Goal: Task Accomplishment & Management: Use online tool/utility

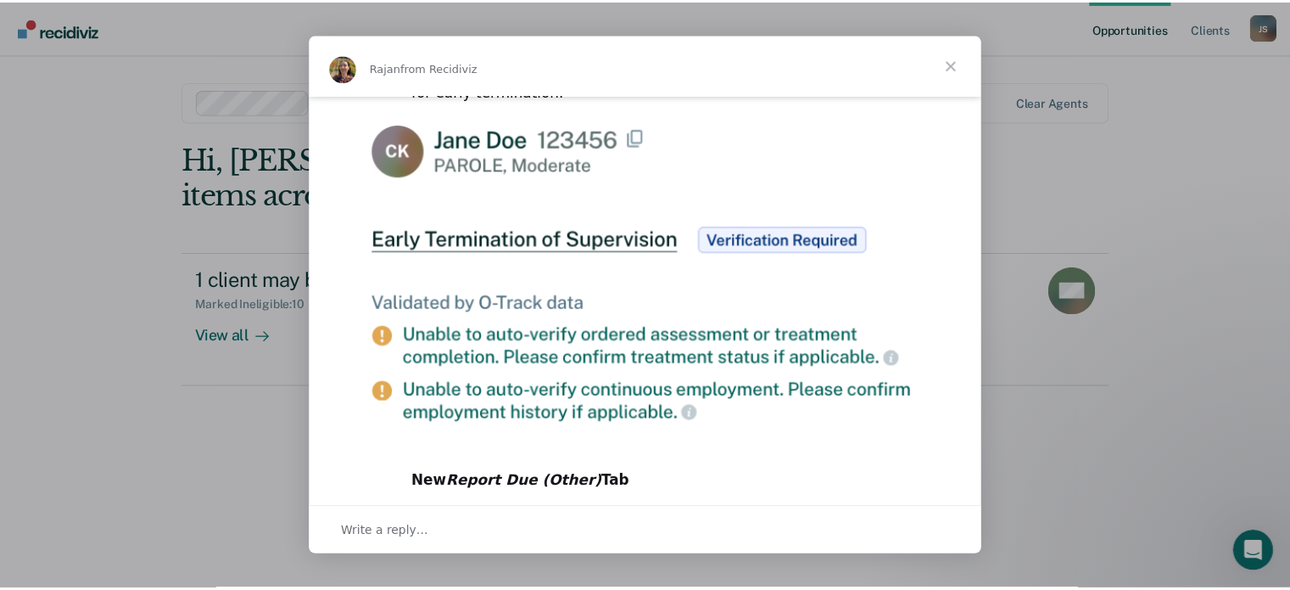
scroll to position [964, 0]
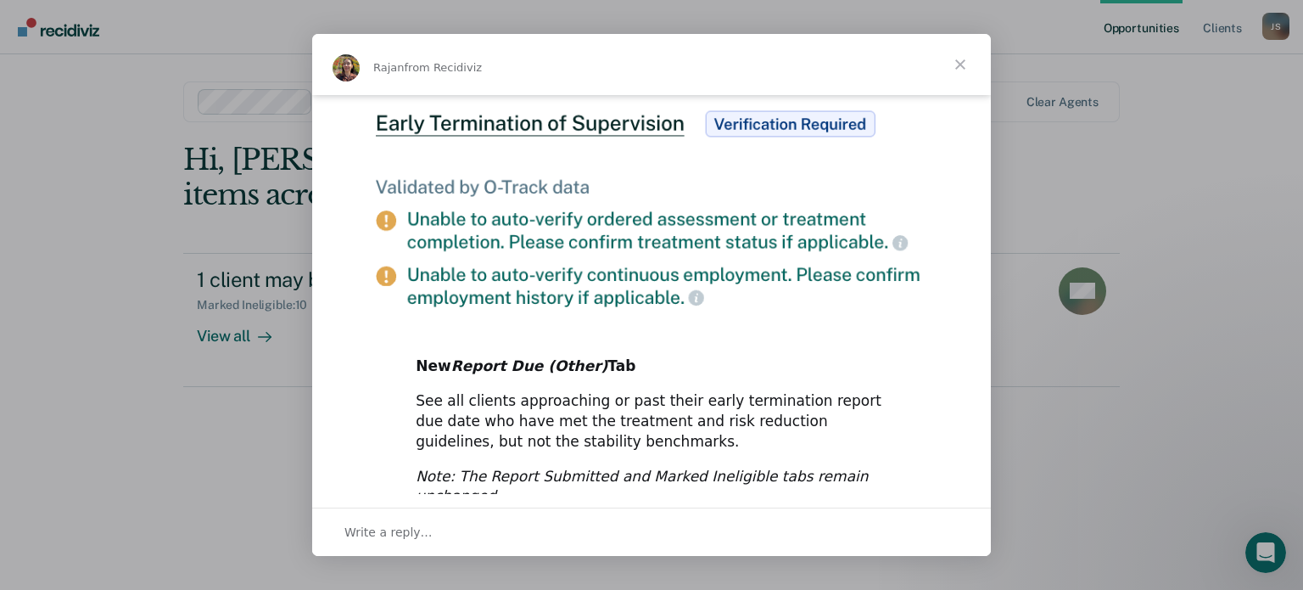
click at [961, 64] on span "Close" at bounding box center [960, 64] width 61 height 61
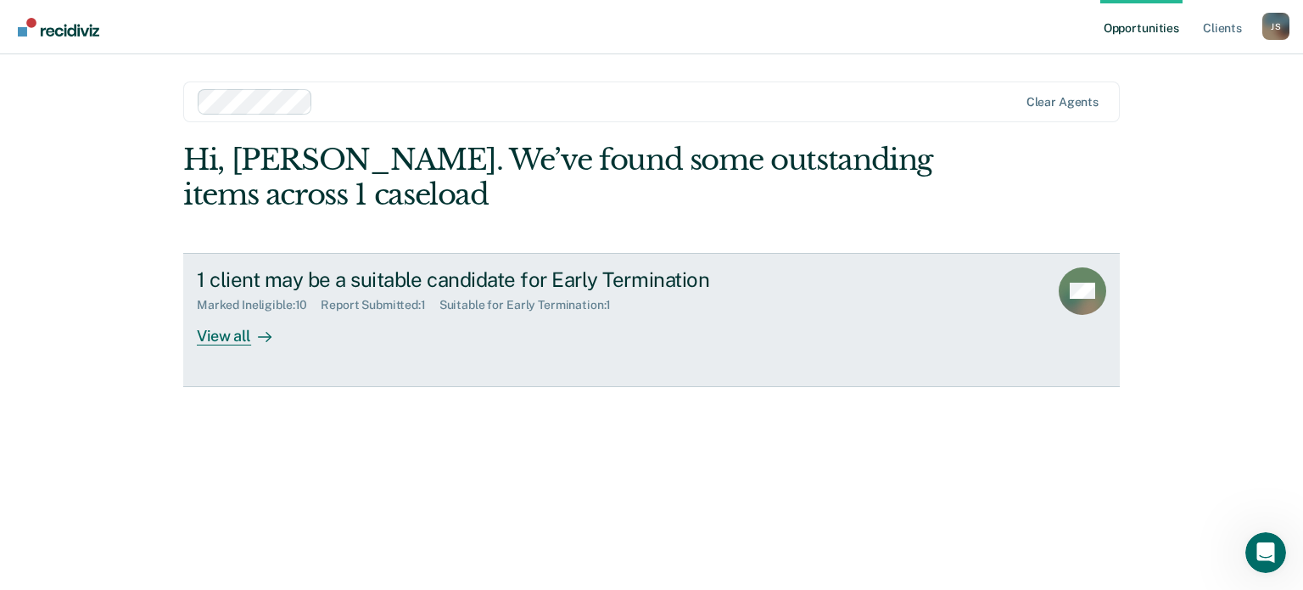
click at [210, 339] on div "View all" at bounding box center [244, 328] width 95 height 33
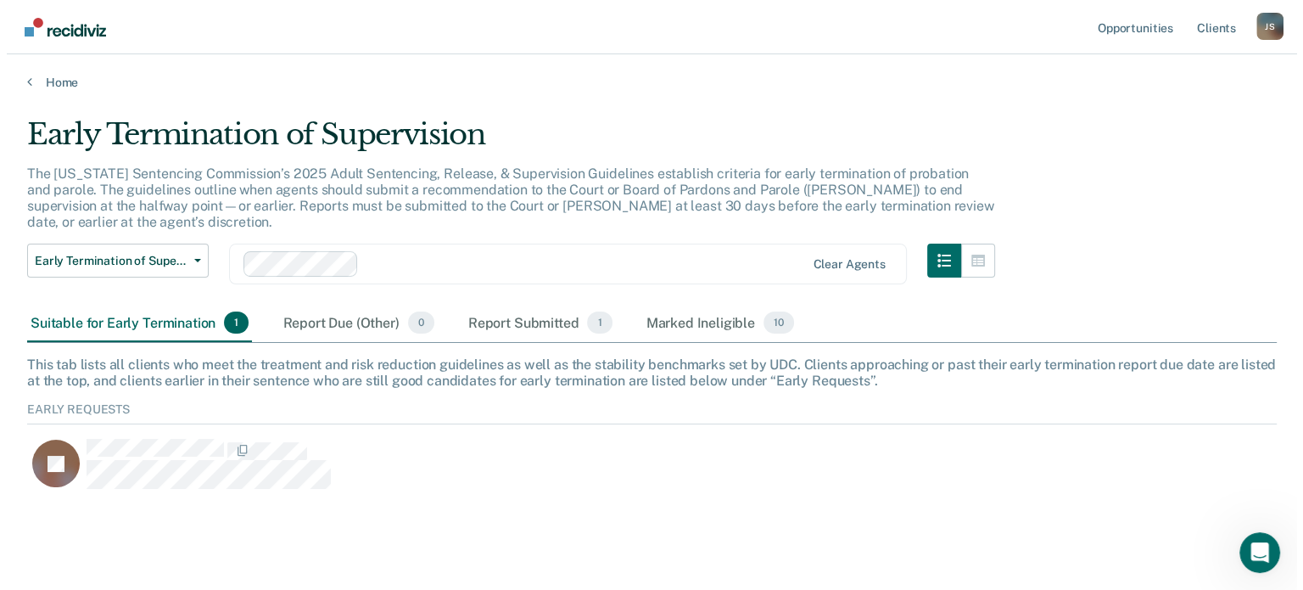
scroll to position [90, 1236]
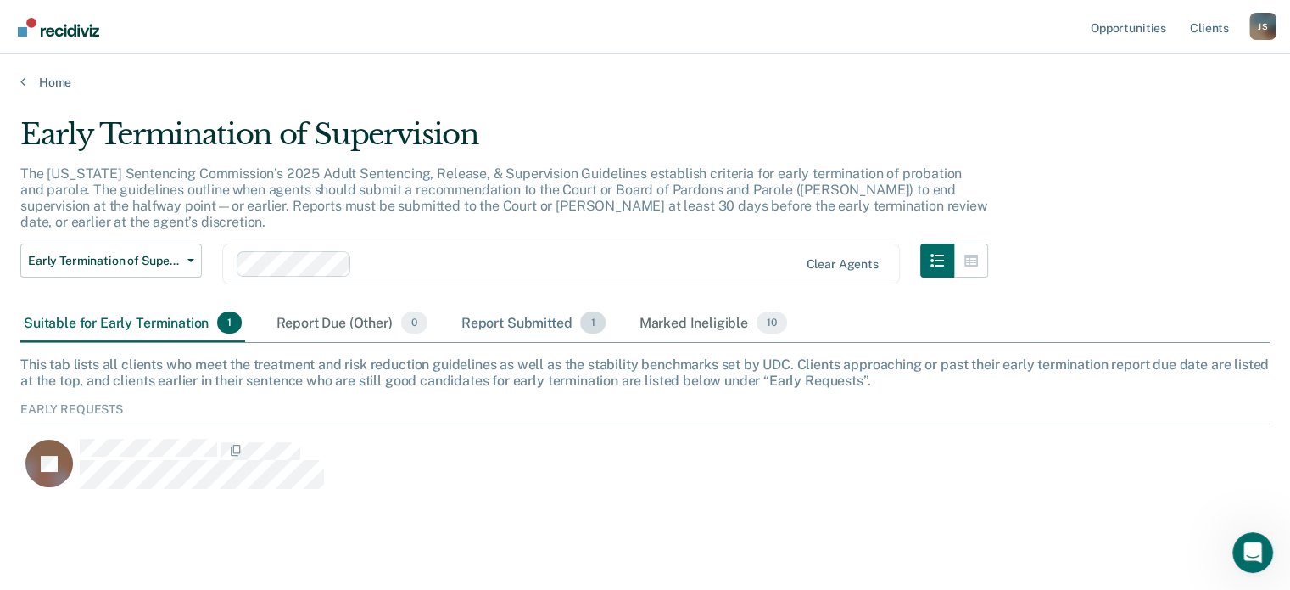
click at [525, 308] on div "Report Submitted 1" at bounding box center [533, 323] width 151 height 37
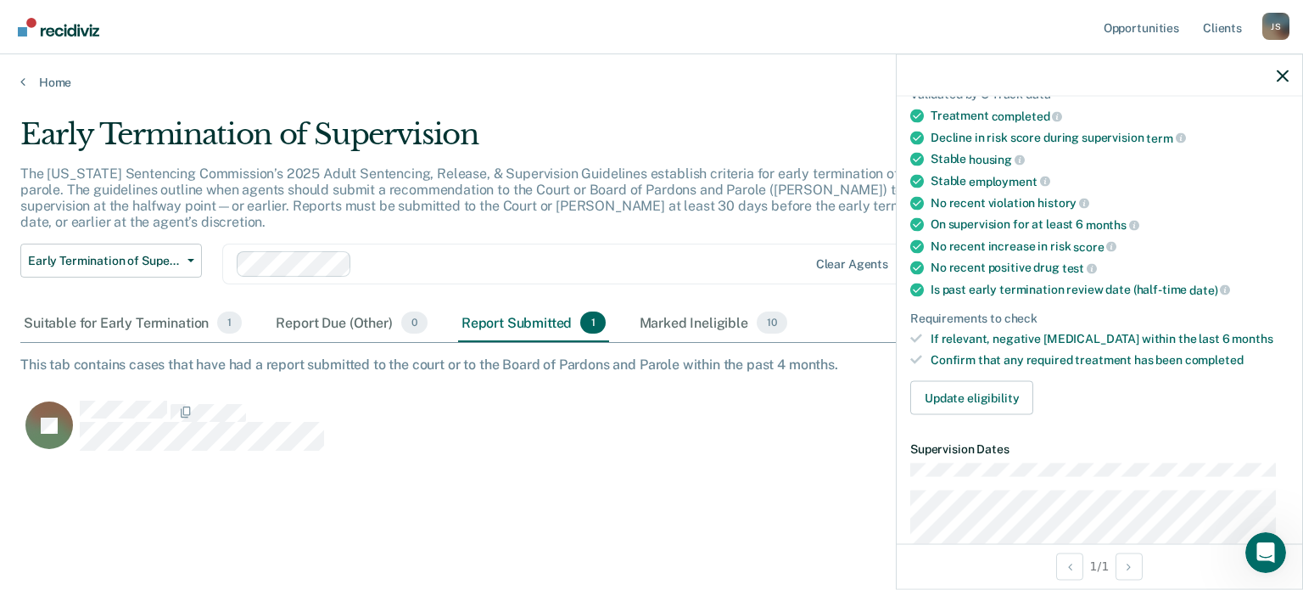
scroll to position [170, 0]
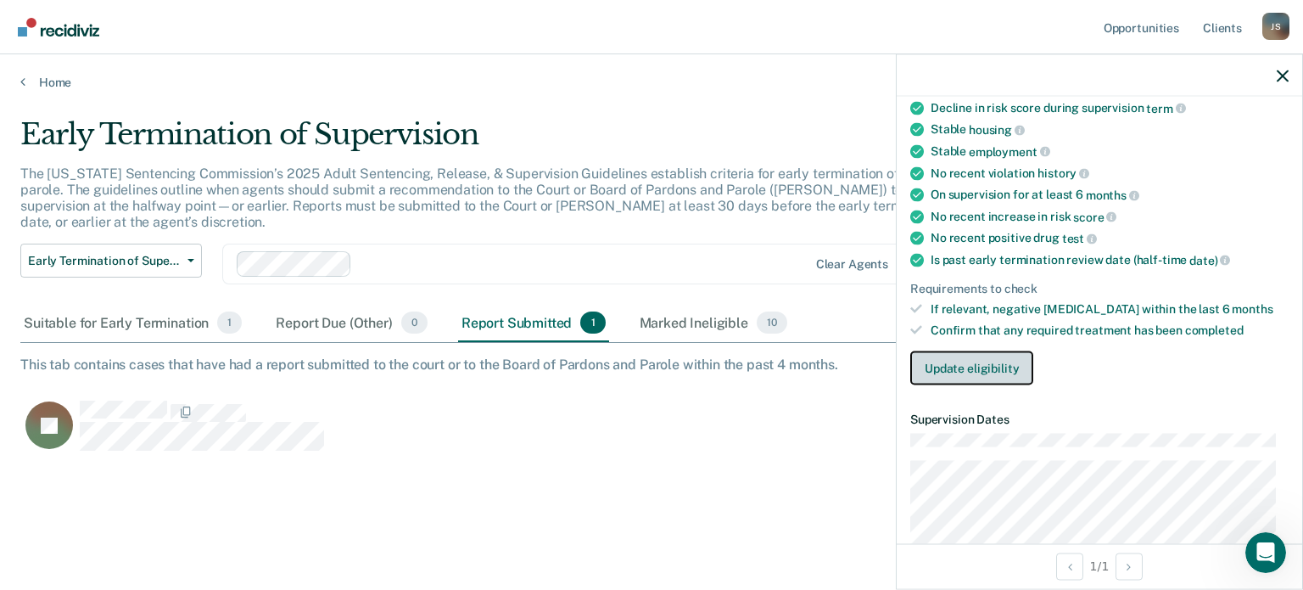
click at [989, 362] on button "Update eligibility" at bounding box center [971, 367] width 123 height 34
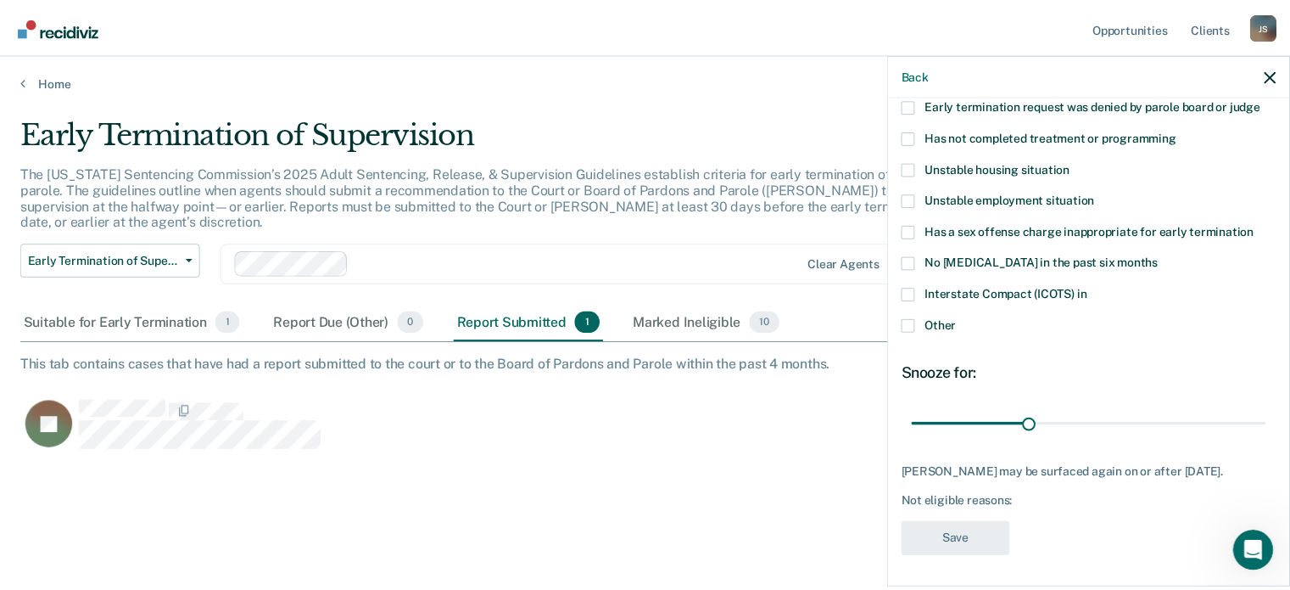
scroll to position [20, 0]
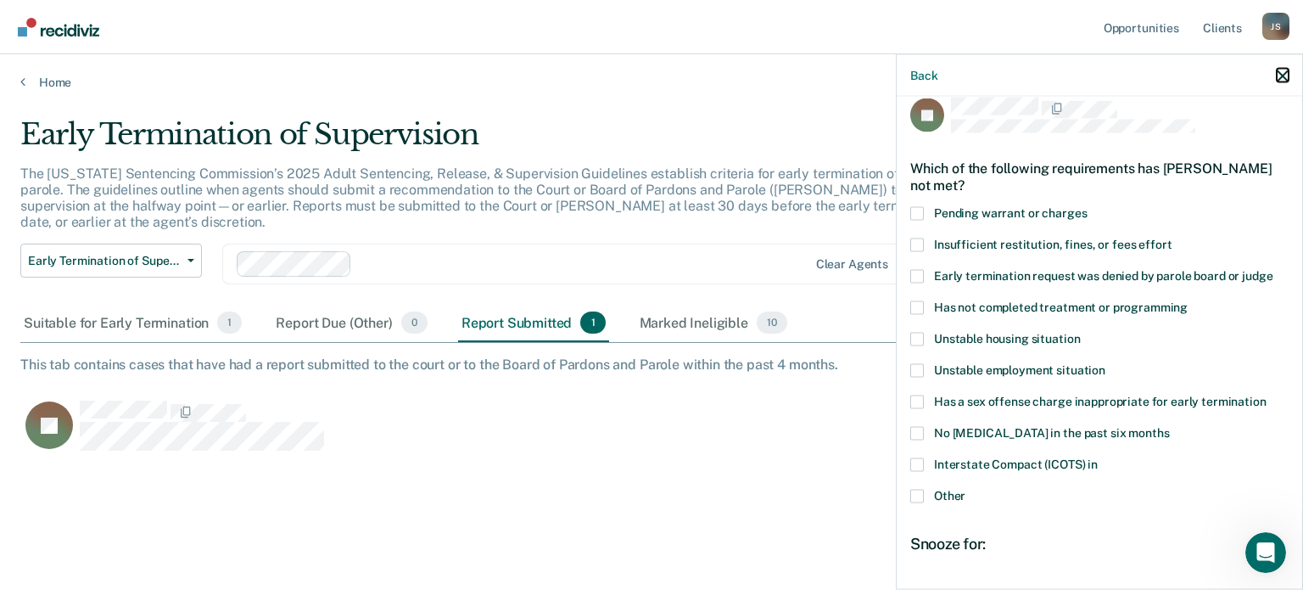
click at [1282, 76] on icon "button" at bounding box center [1283, 76] width 12 height 12
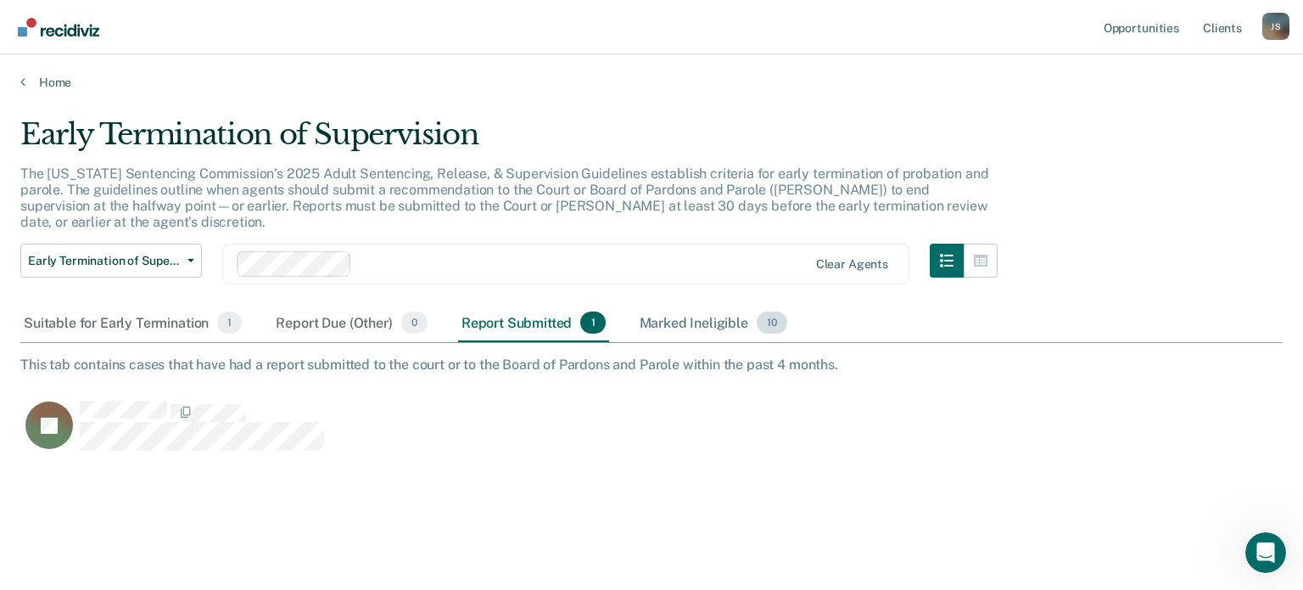
click at [689, 305] on div "Marked Ineligible 10" at bounding box center [713, 323] width 154 height 37
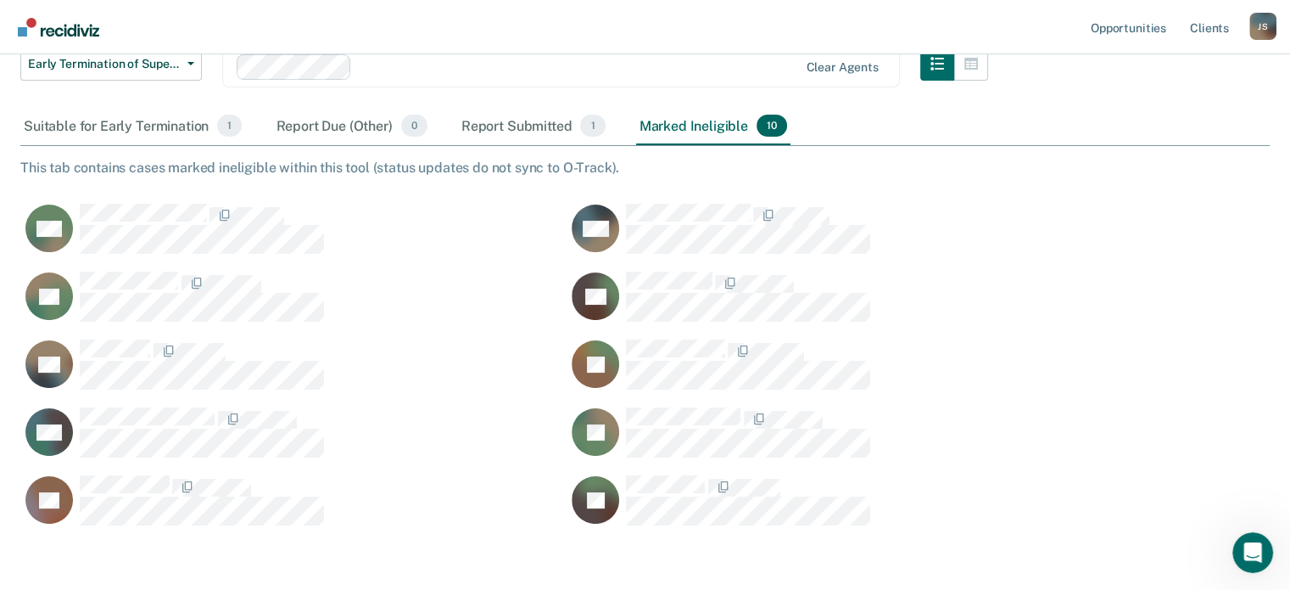
scroll to position [169, 0]
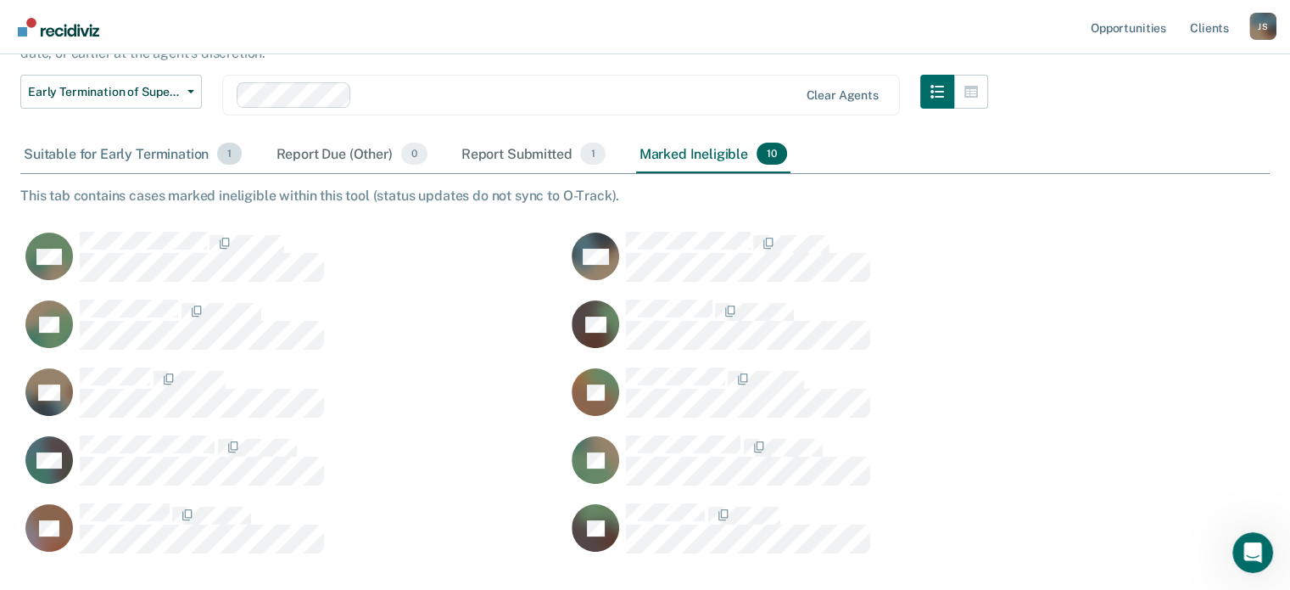
click at [175, 136] on div "Suitable for Early Termination 1" at bounding box center [132, 154] width 225 height 37
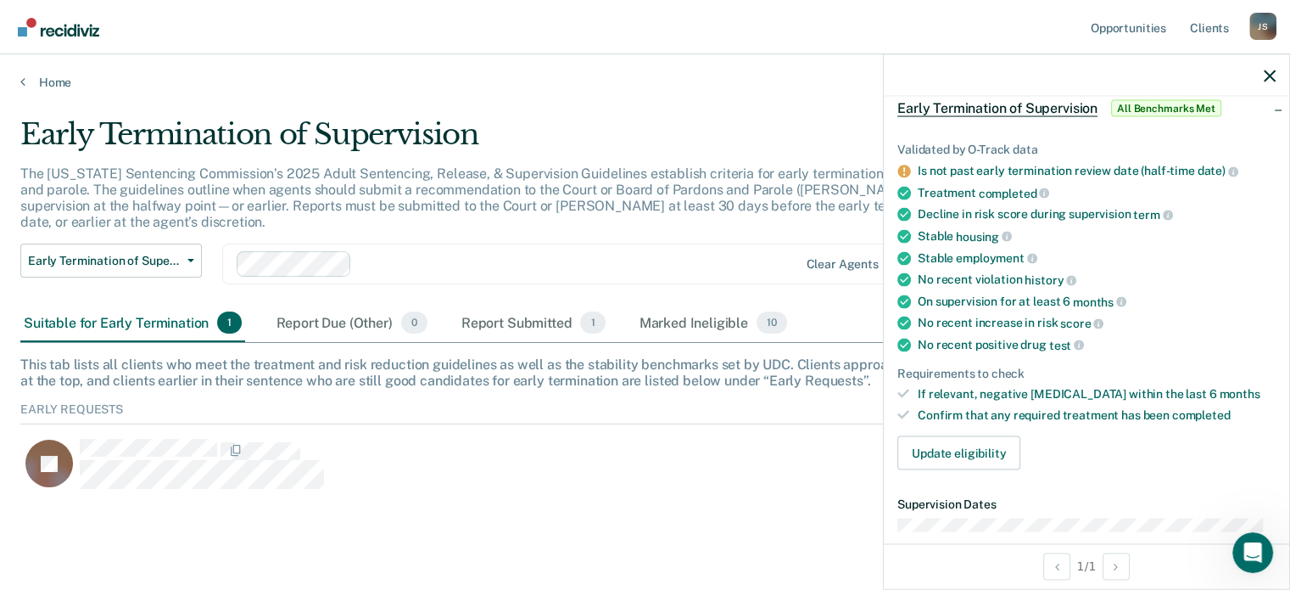
scroll to position [255, 0]
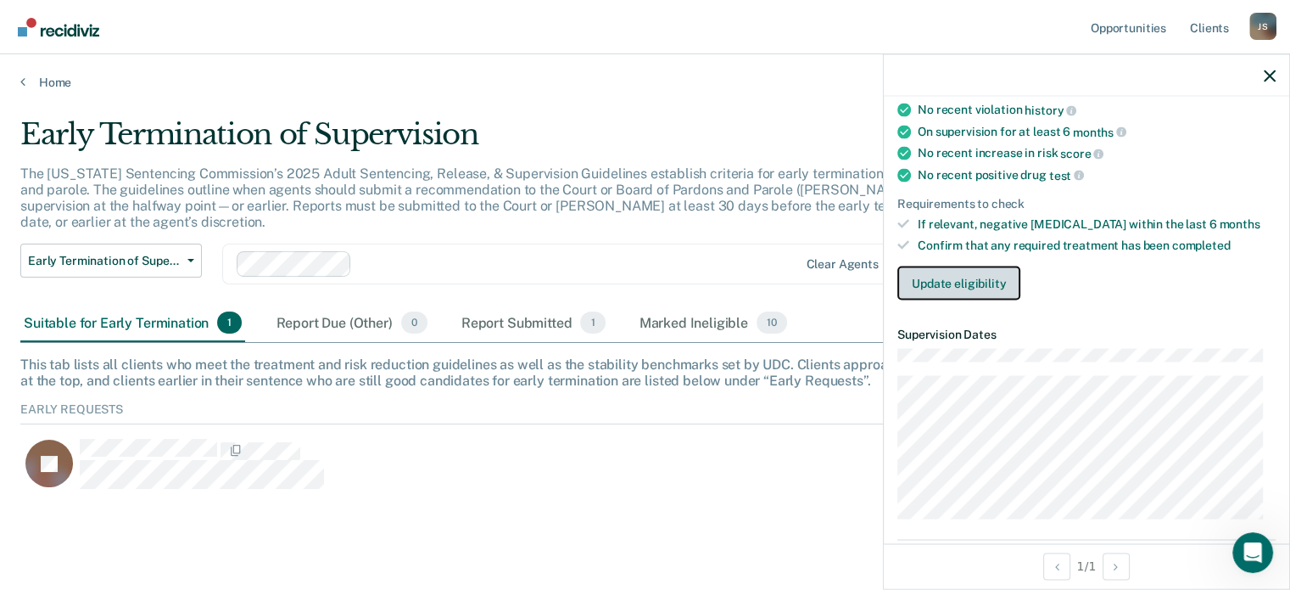
click at [951, 274] on button "Update eligibility" at bounding box center [959, 283] width 123 height 34
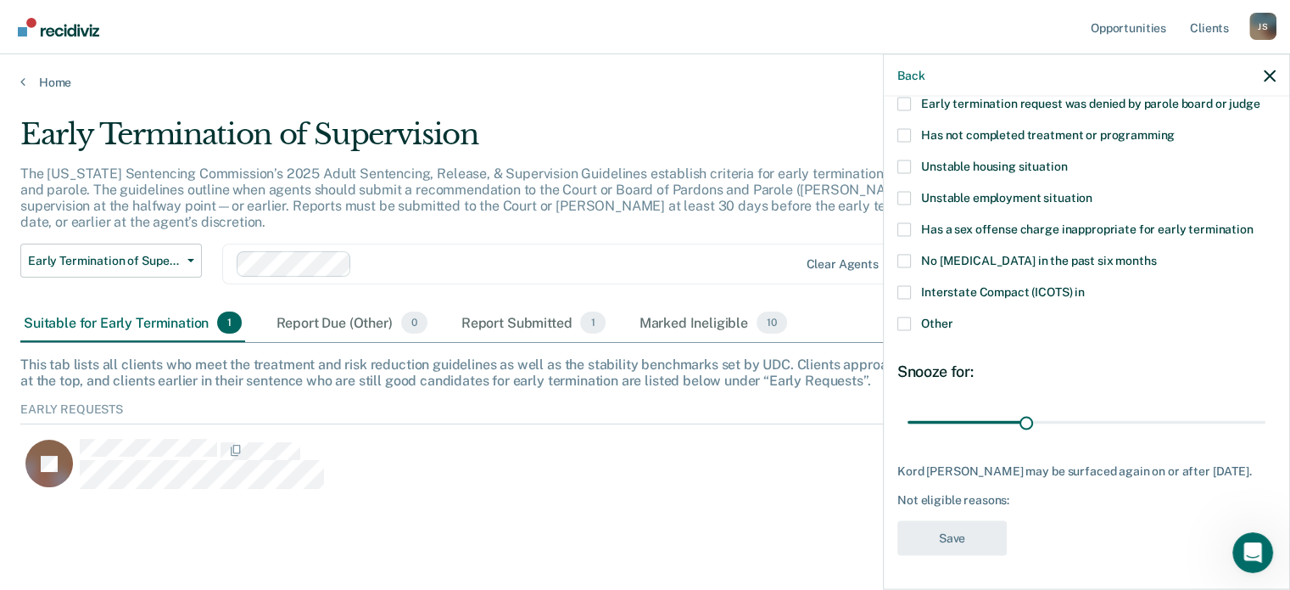
scroll to position [20, 0]
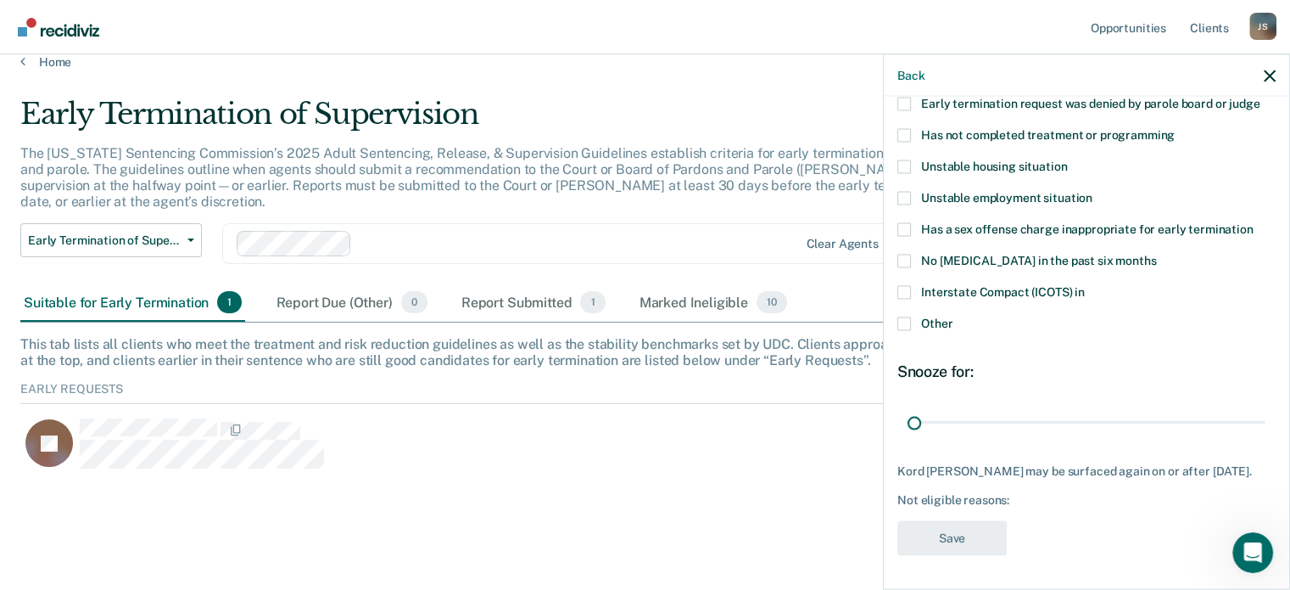
drag, startPoint x: 1025, startPoint y: 410, endPoint x: 870, endPoint y: 430, distance: 155.7
type input "1"
click at [908, 434] on input "range" at bounding box center [1087, 422] width 358 height 30
click at [1273, 76] on icon "button" at bounding box center [1270, 76] width 12 height 12
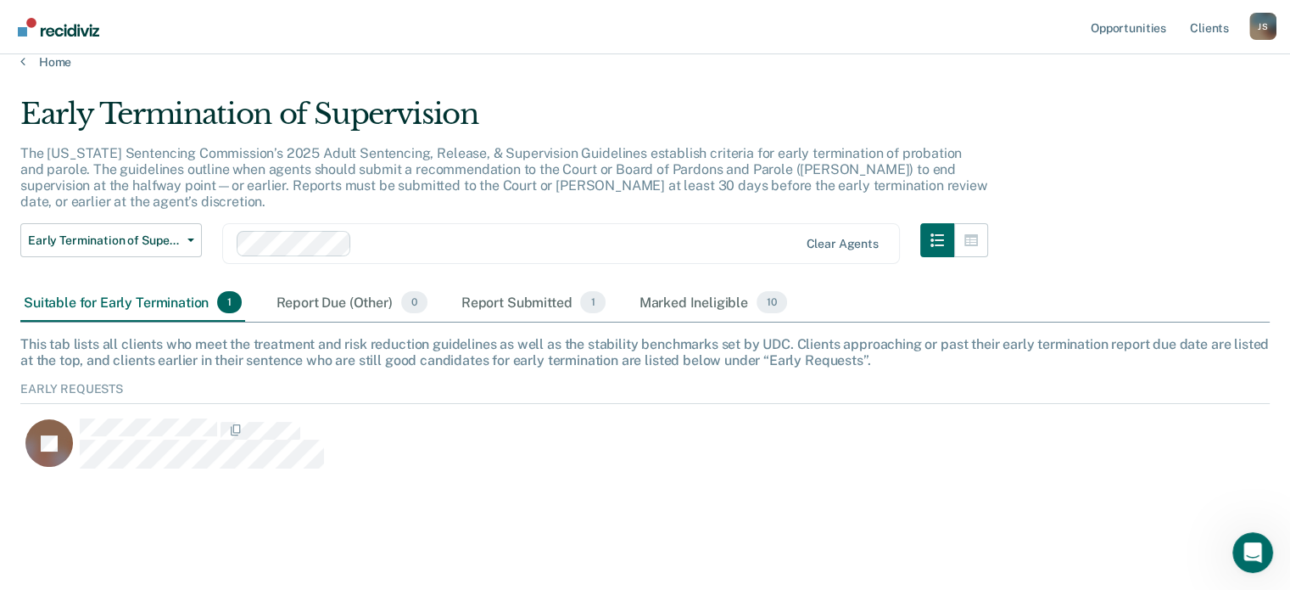
drag, startPoint x: 723, startPoint y: 285, endPoint x: 684, endPoint y: 288, distance: 39.1
click at [723, 285] on div "Marked Ineligible 10" at bounding box center [713, 302] width 154 height 37
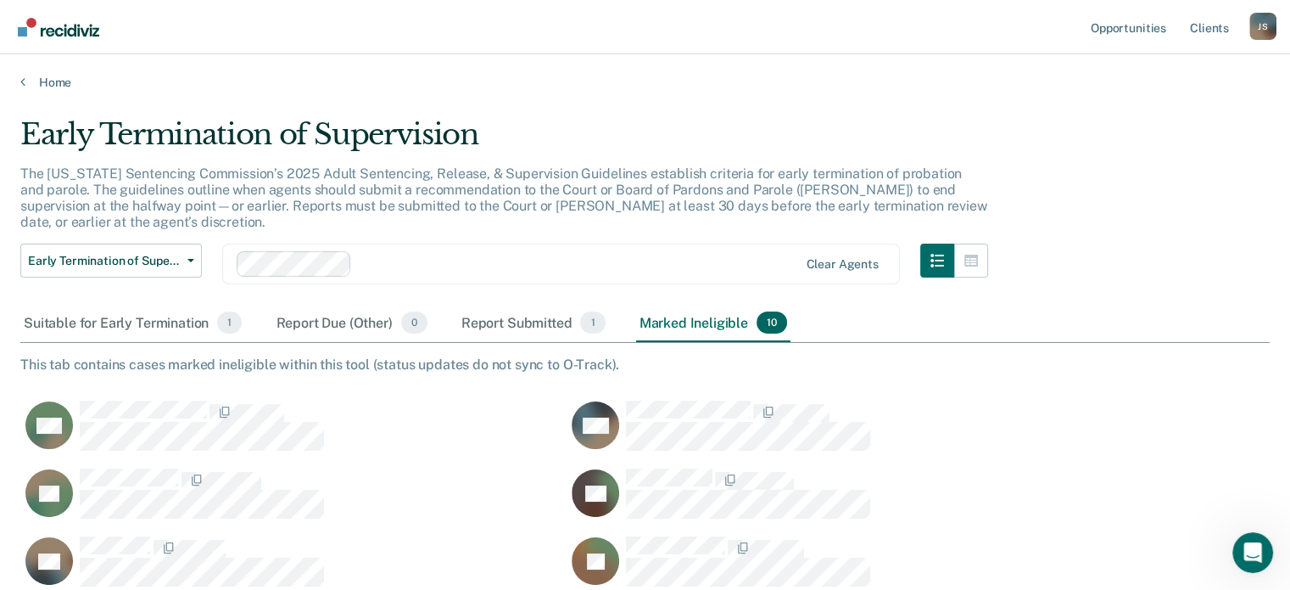
scroll to position [586, 1236]
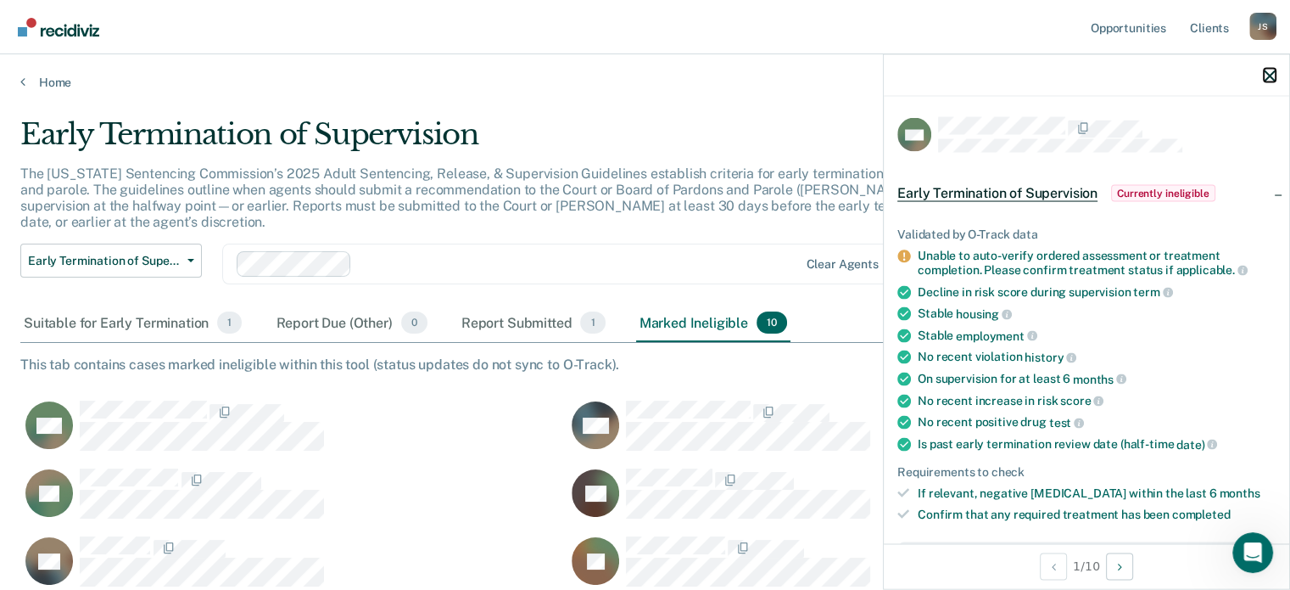
click at [1268, 77] on icon "button" at bounding box center [1270, 76] width 12 height 12
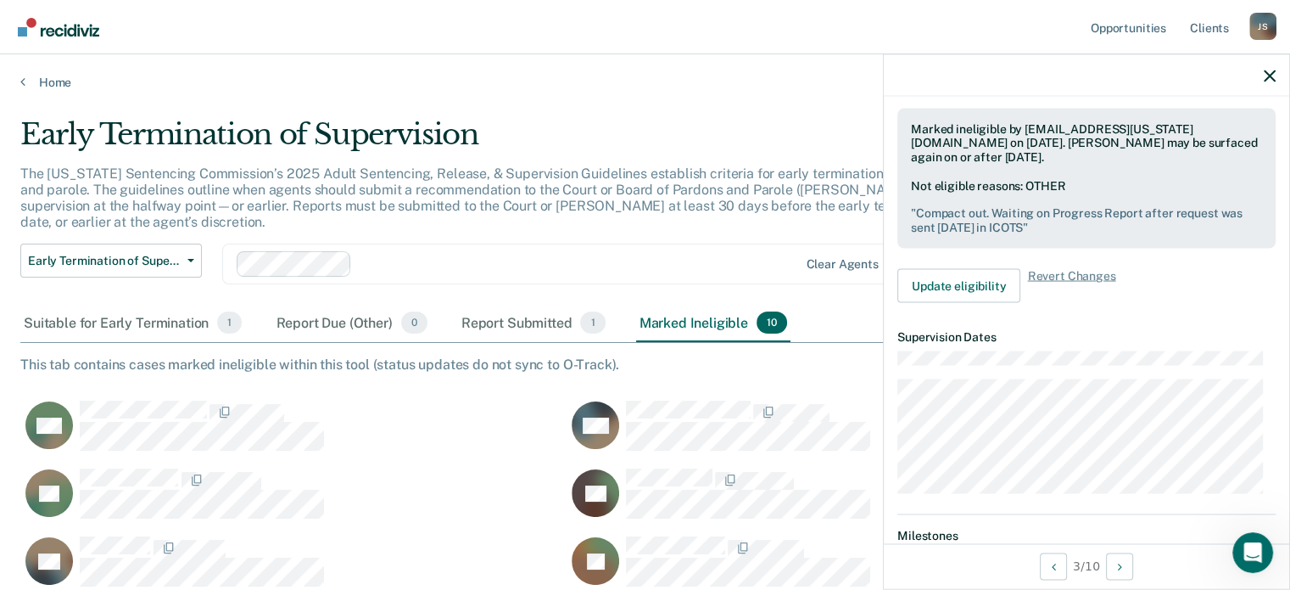
scroll to position [424, 0]
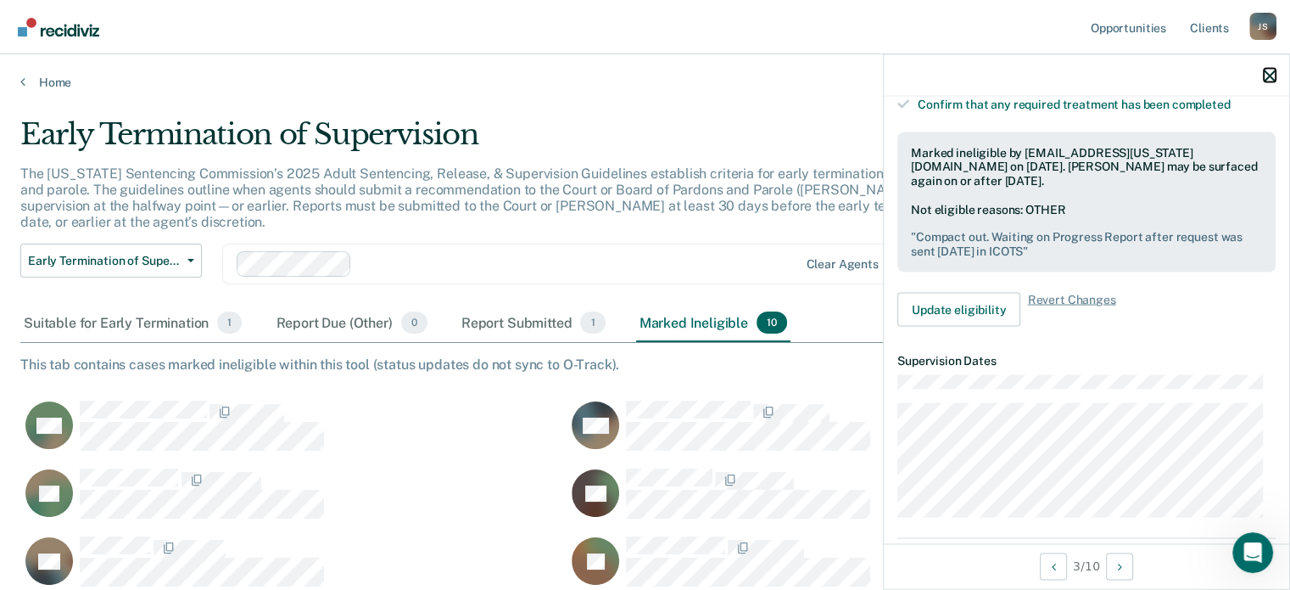
click at [1266, 73] on icon "button" at bounding box center [1270, 76] width 12 height 12
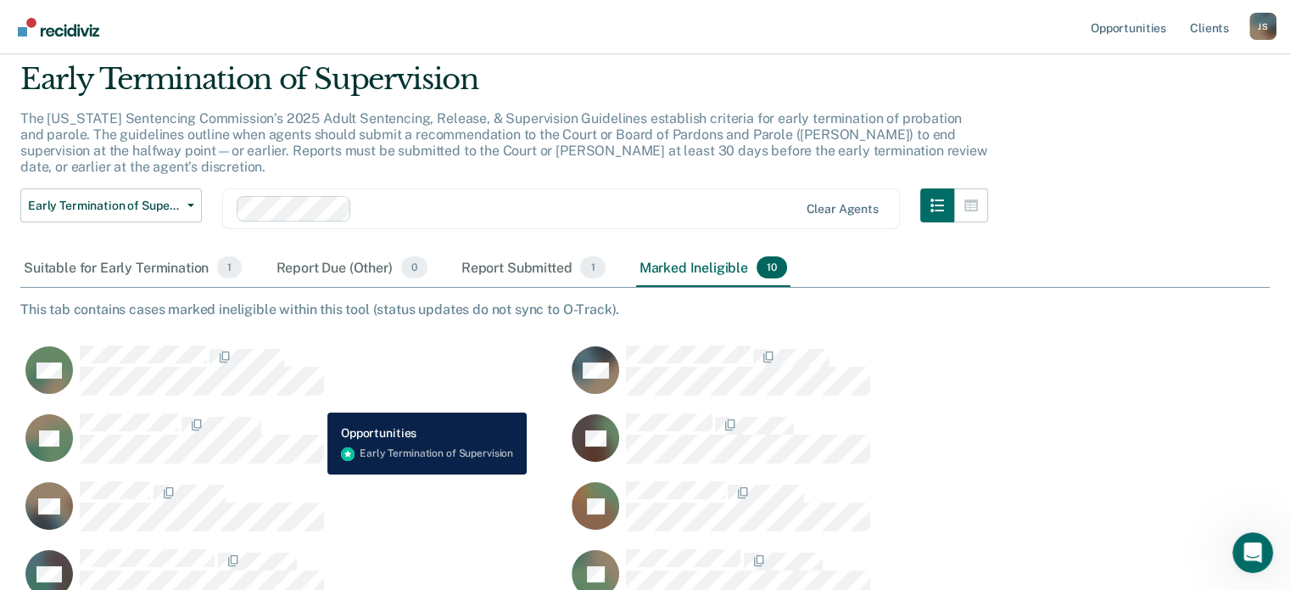
scroll to position [85, 0]
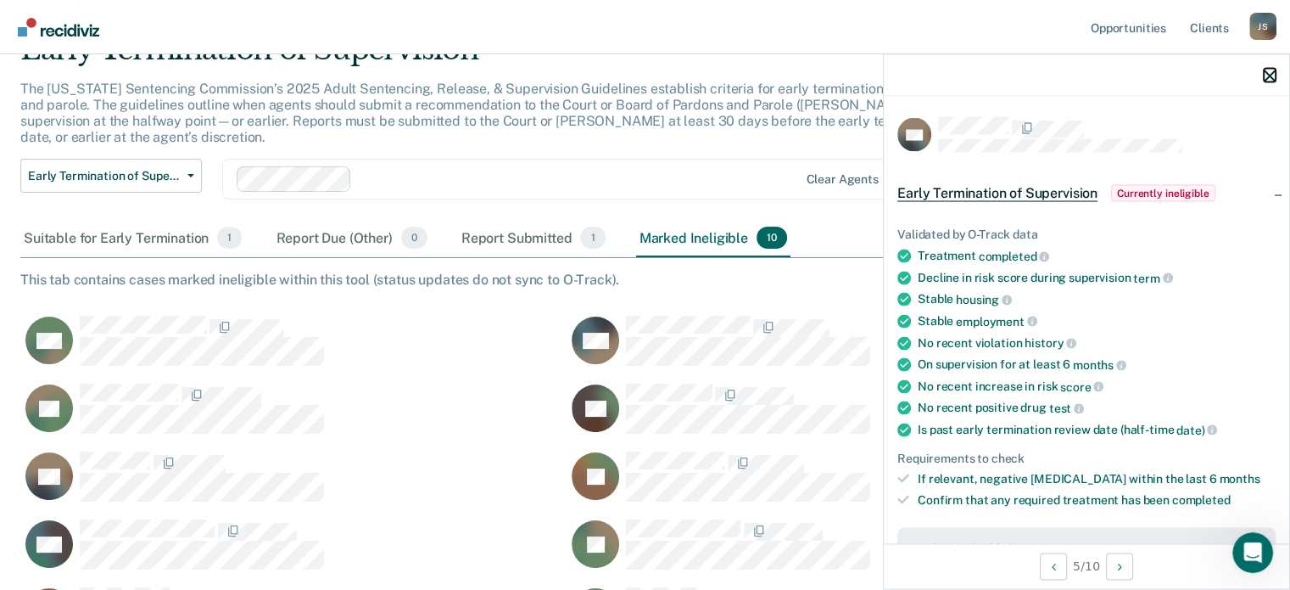
click at [1267, 76] on icon "button" at bounding box center [1270, 76] width 12 height 12
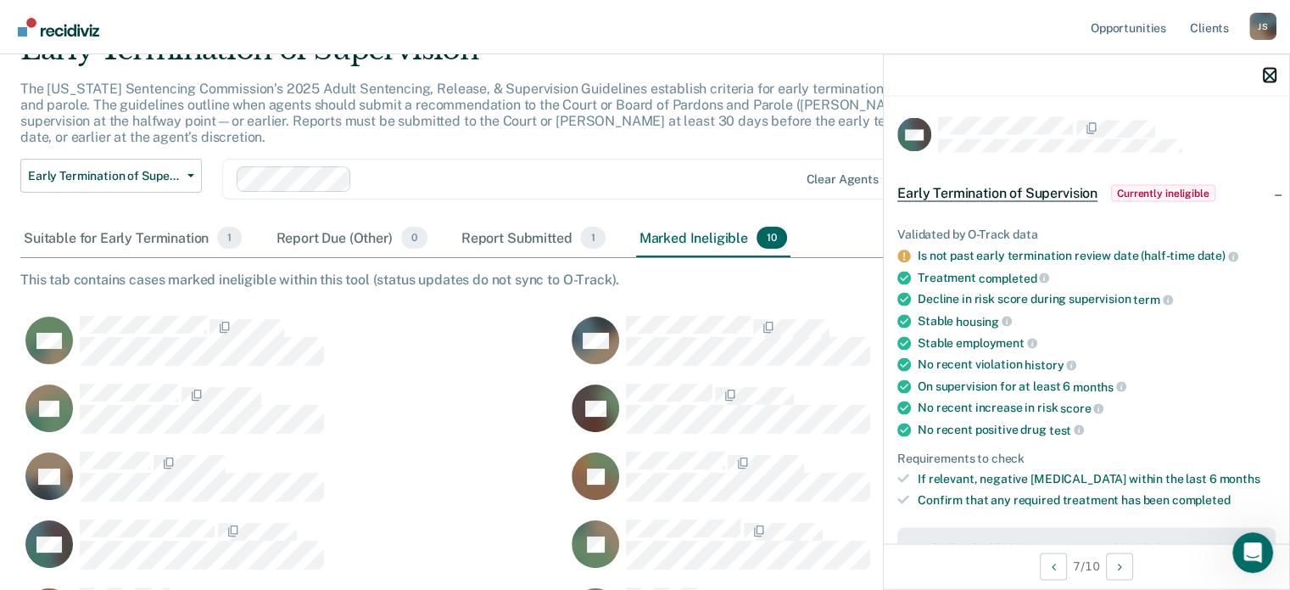
click at [1271, 77] on icon "button" at bounding box center [1270, 76] width 12 height 12
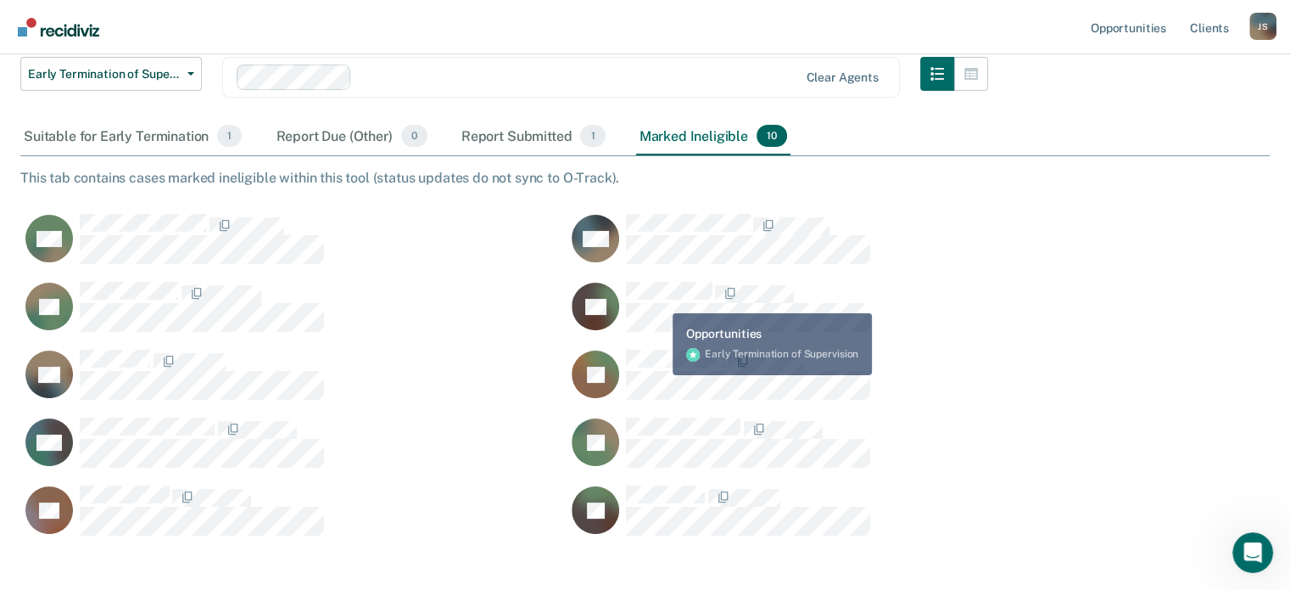
scroll to position [254, 0]
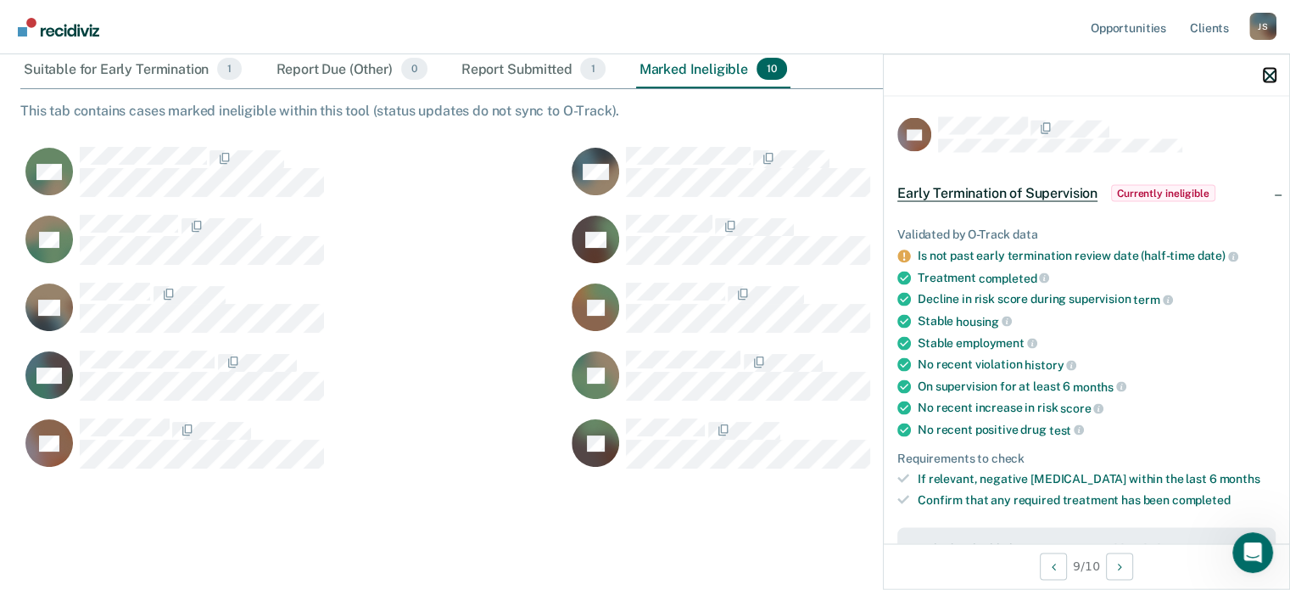
click at [1273, 75] on icon "button" at bounding box center [1270, 76] width 12 height 12
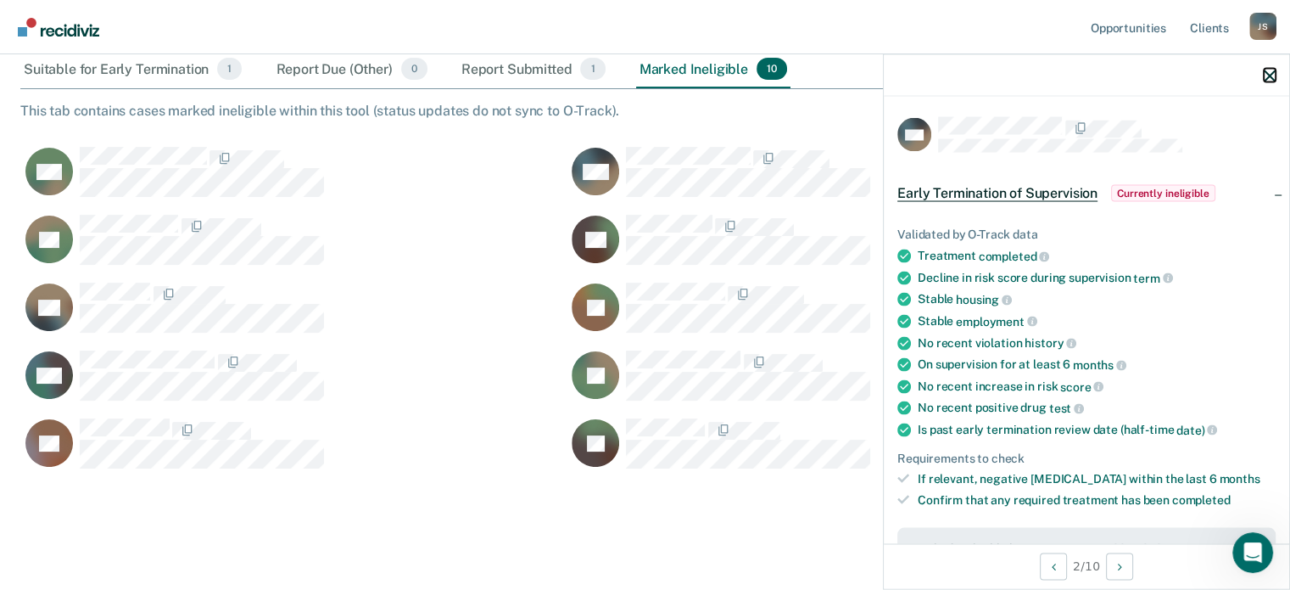
drag, startPoint x: 1272, startPoint y: 77, endPoint x: 1259, endPoint y: 82, distance: 13.7
click at [1272, 77] on icon "button" at bounding box center [1270, 76] width 12 height 12
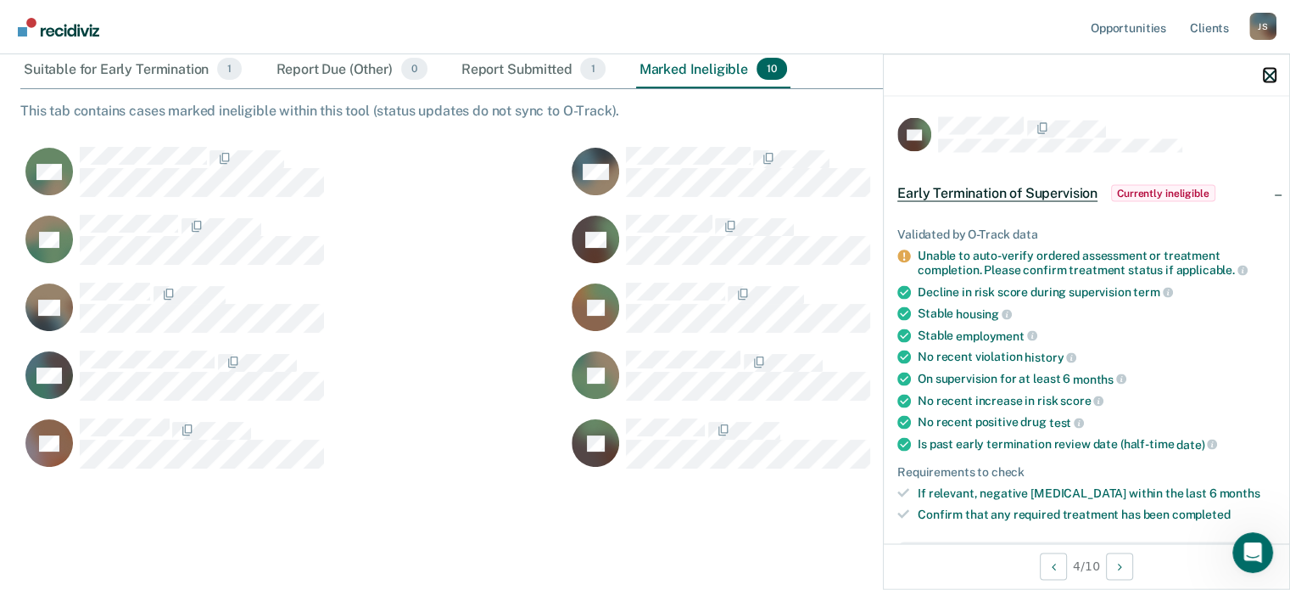
click at [1273, 76] on icon "button" at bounding box center [1270, 76] width 12 height 12
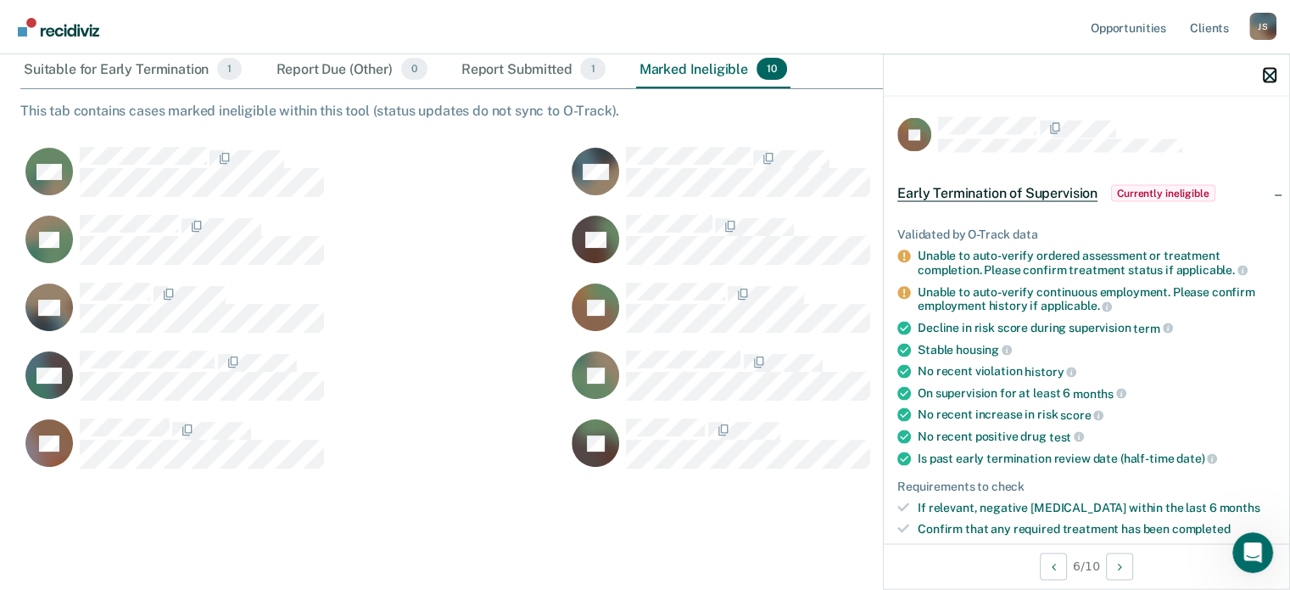
click at [1271, 77] on icon "button" at bounding box center [1270, 76] width 12 height 12
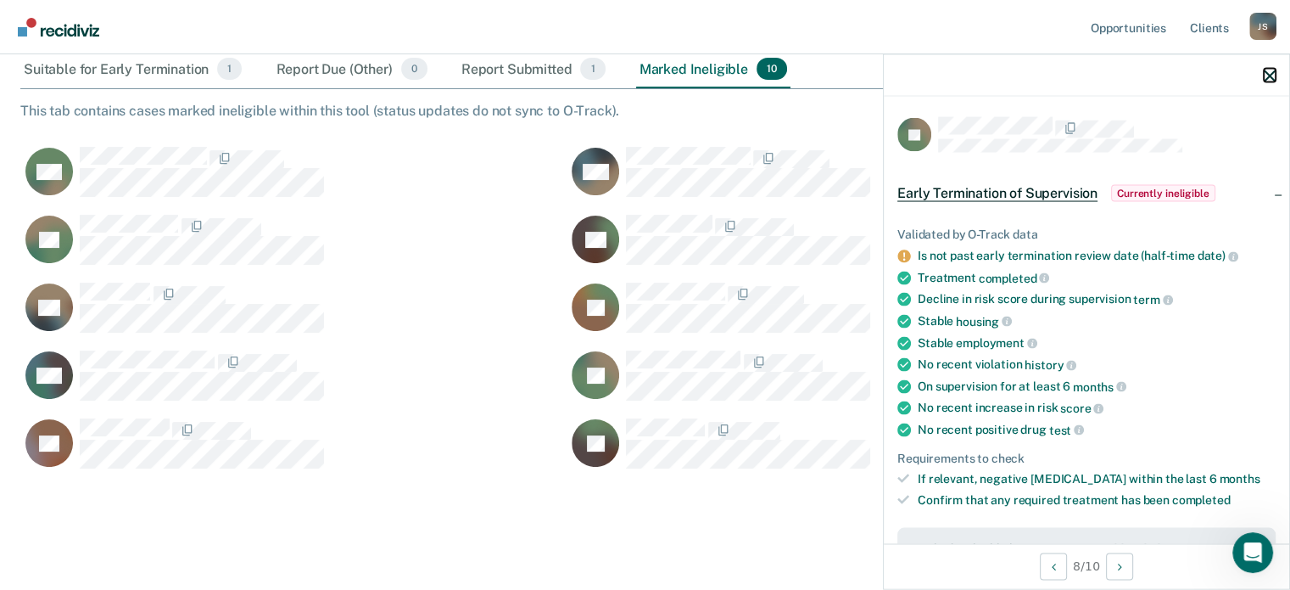
click at [1267, 76] on icon "button" at bounding box center [1270, 76] width 12 height 12
click at [1267, 75] on icon "button" at bounding box center [1270, 76] width 12 height 12
